Goal: Task Accomplishment & Management: Manage account settings

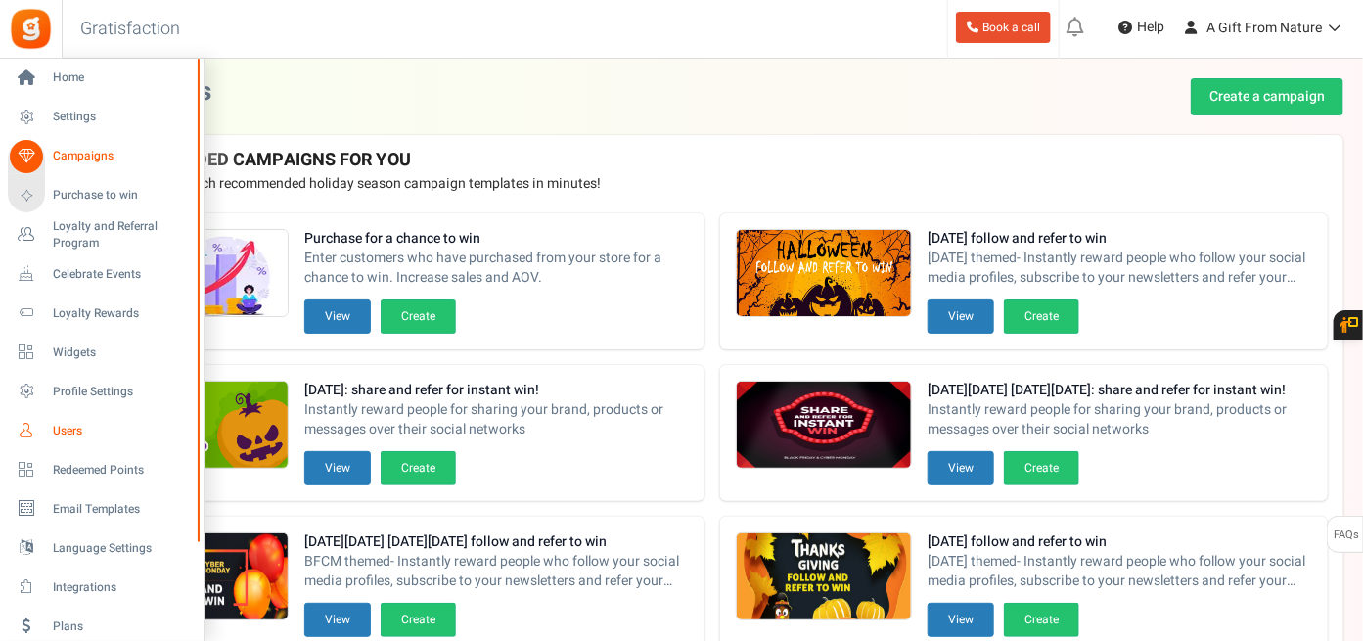
click at [75, 427] on span "Users" at bounding box center [121, 431] width 137 height 17
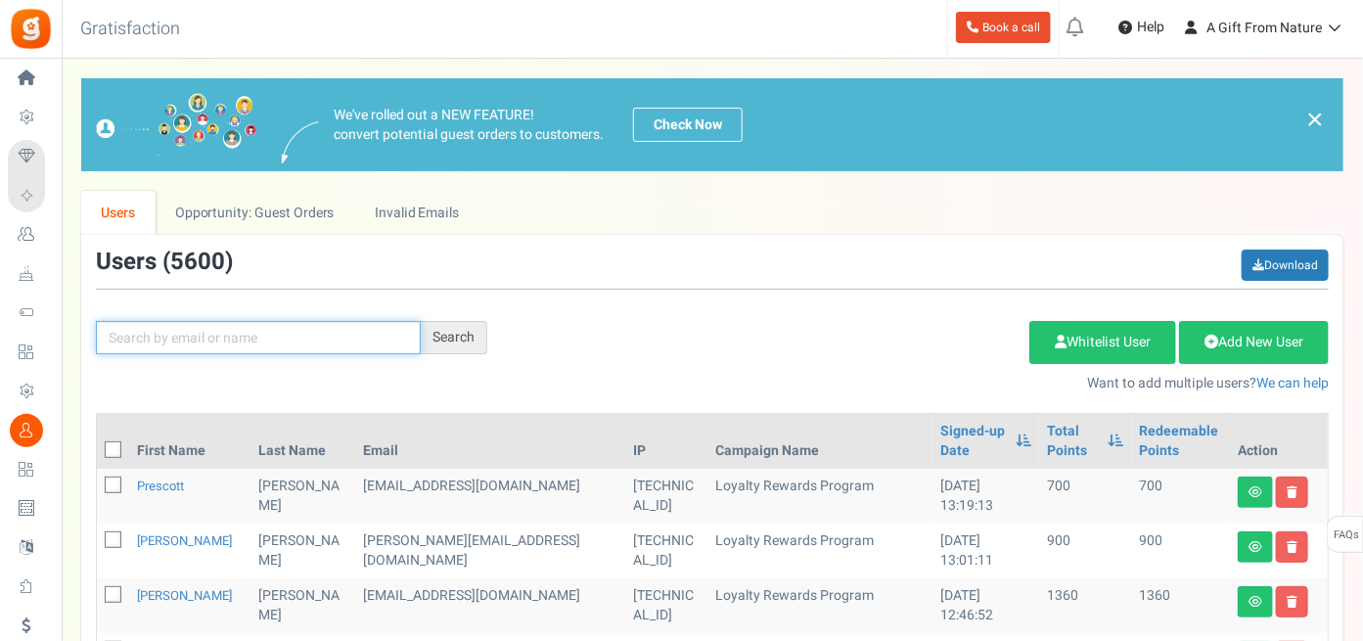
click at [360, 342] on input "text" at bounding box center [258, 337] width 325 height 33
paste input "[EMAIL_ADDRESS][DOMAIN_NAME]"
type input "[EMAIL_ADDRESS][DOMAIN_NAME]"
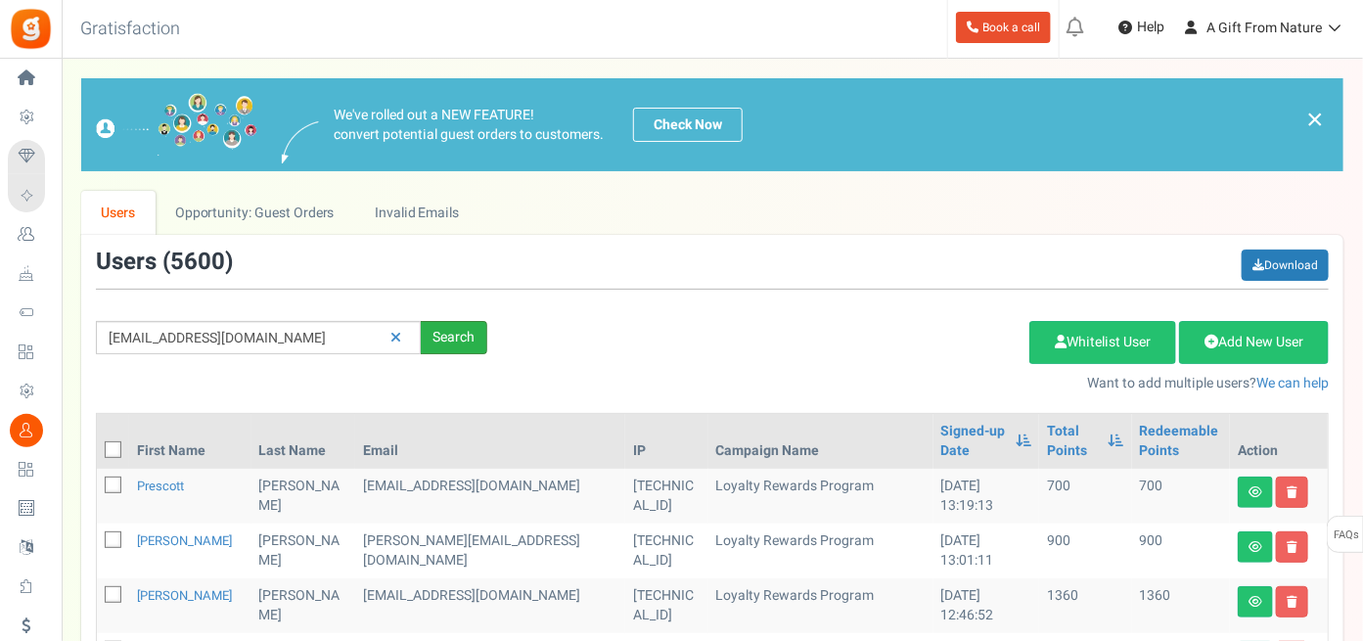
click at [453, 335] on div "Search" at bounding box center [454, 337] width 67 height 33
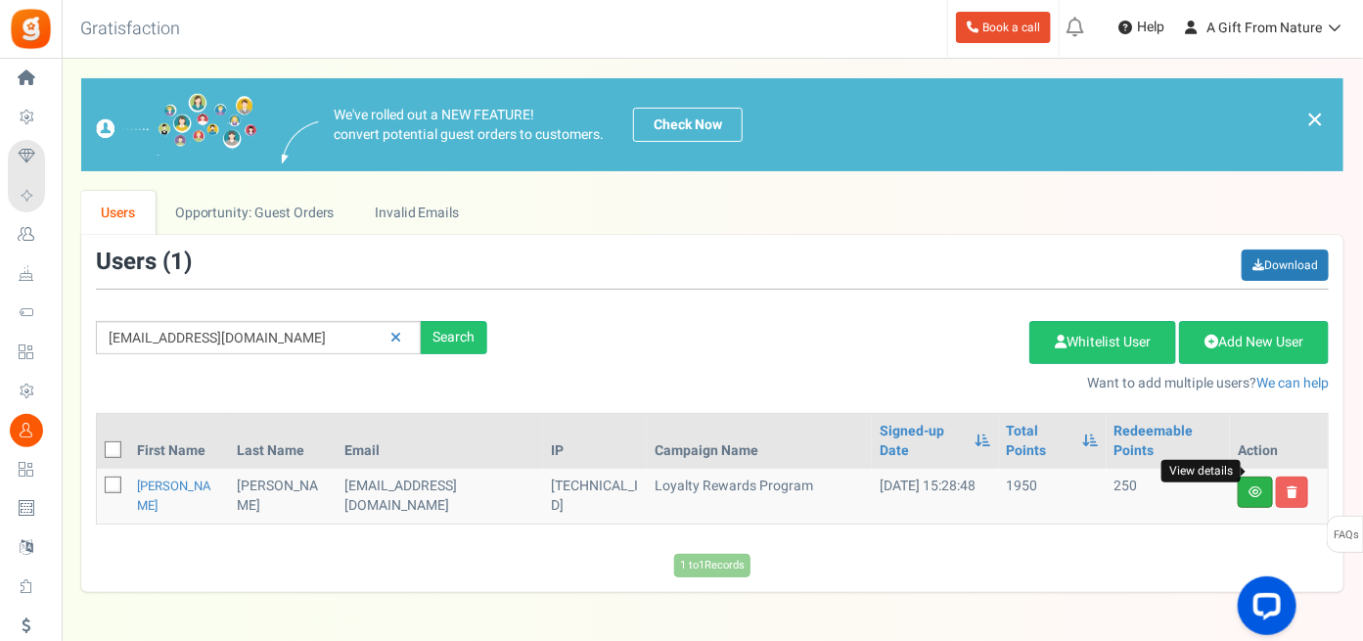
click at [1259, 486] on icon at bounding box center [1255, 492] width 14 height 12
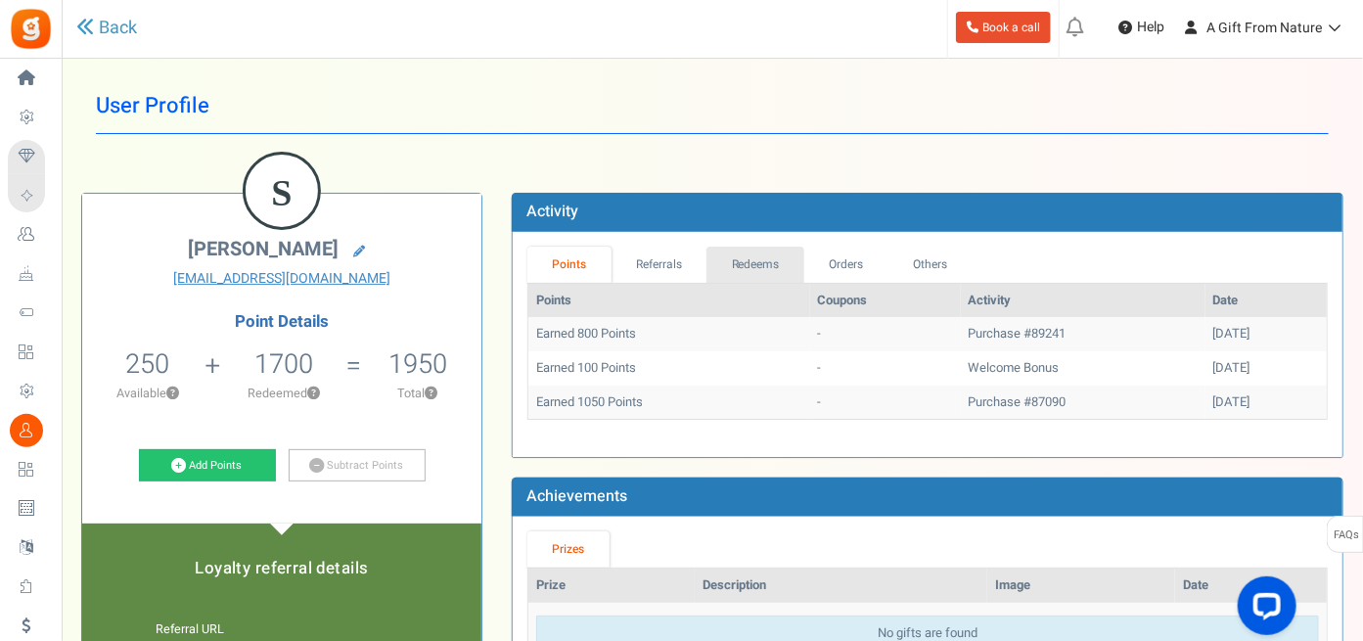
click at [757, 260] on link "Redeems" at bounding box center [755, 265] width 98 height 36
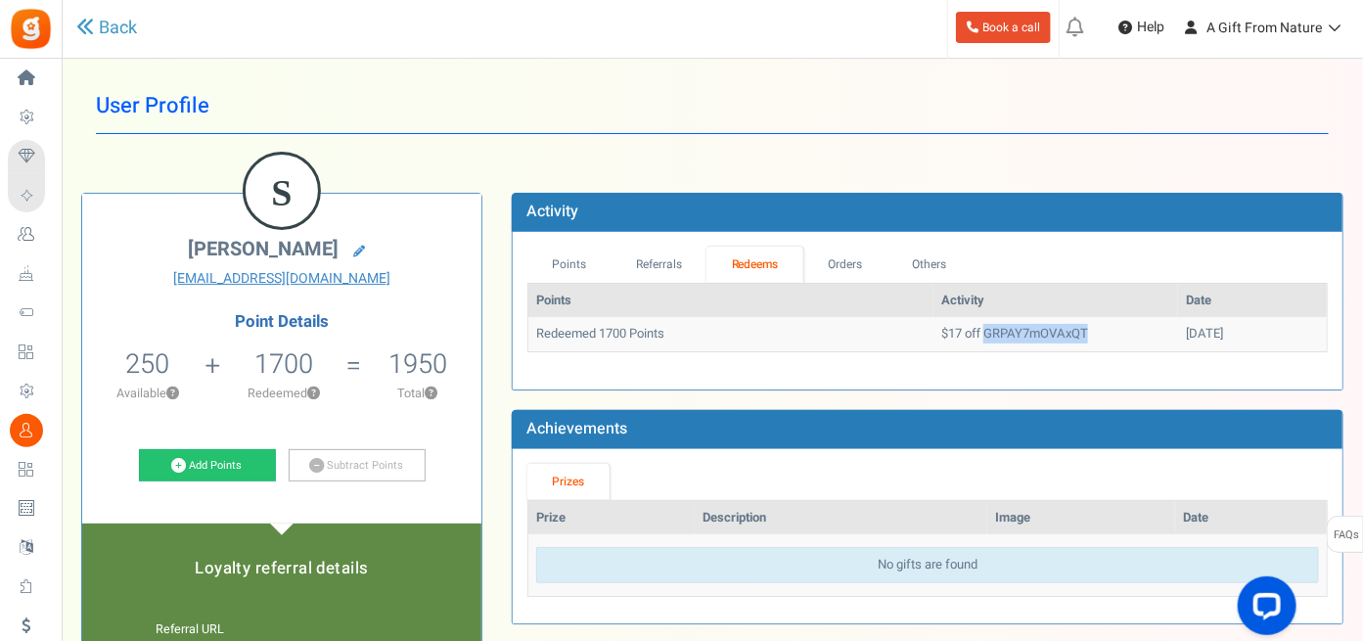
drag, startPoint x: 932, startPoint y: 331, endPoint x: 1054, endPoint y: 337, distance: 121.5
click at [1054, 337] on td "$17 off GRPAY7mOVAxQT" at bounding box center [1055, 334] width 245 height 34
copy td "GRPAY7mOVAxQT"
click at [933, 333] on td "$17 off GRPAY7mOVAxQT" at bounding box center [1055, 334] width 245 height 34
drag, startPoint x: 890, startPoint y: 330, endPoint x: 1053, endPoint y: 319, distance: 162.7
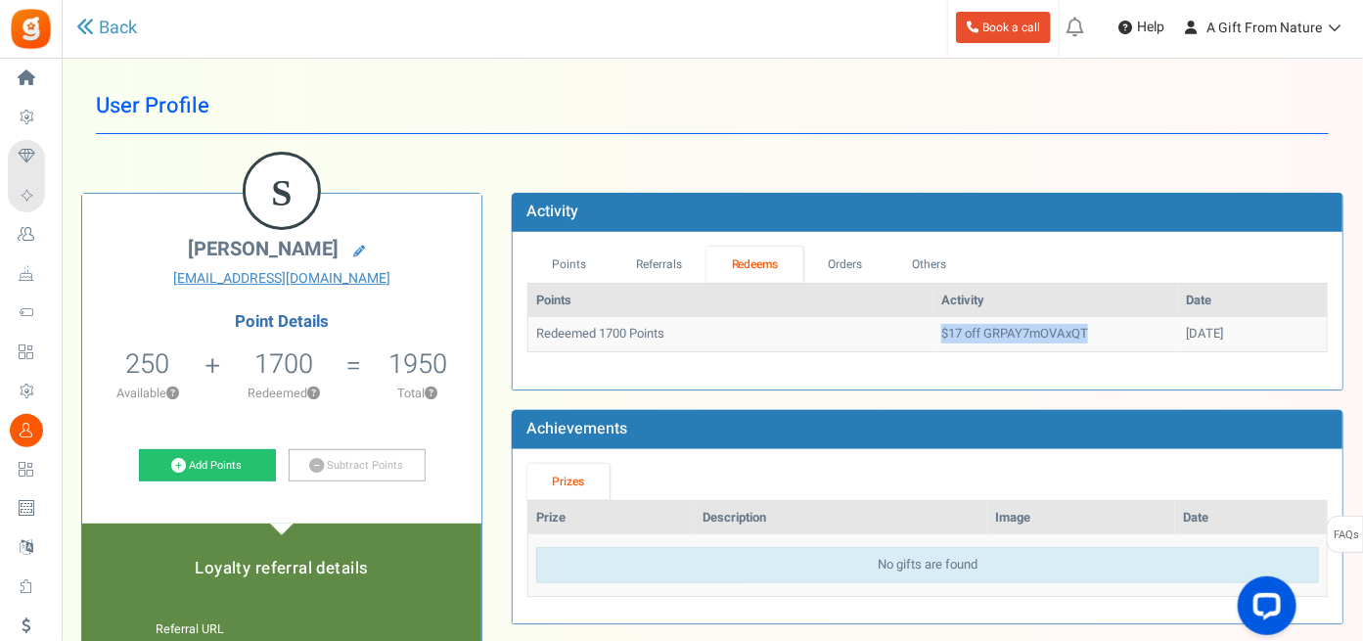
click at [1053, 319] on td "$17 off GRPAY7mOVAxQT" at bounding box center [1055, 334] width 245 height 34
copy td "$17 off GRPAY7mOVAxQT"
